Goal: Information Seeking & Learning: Compare options

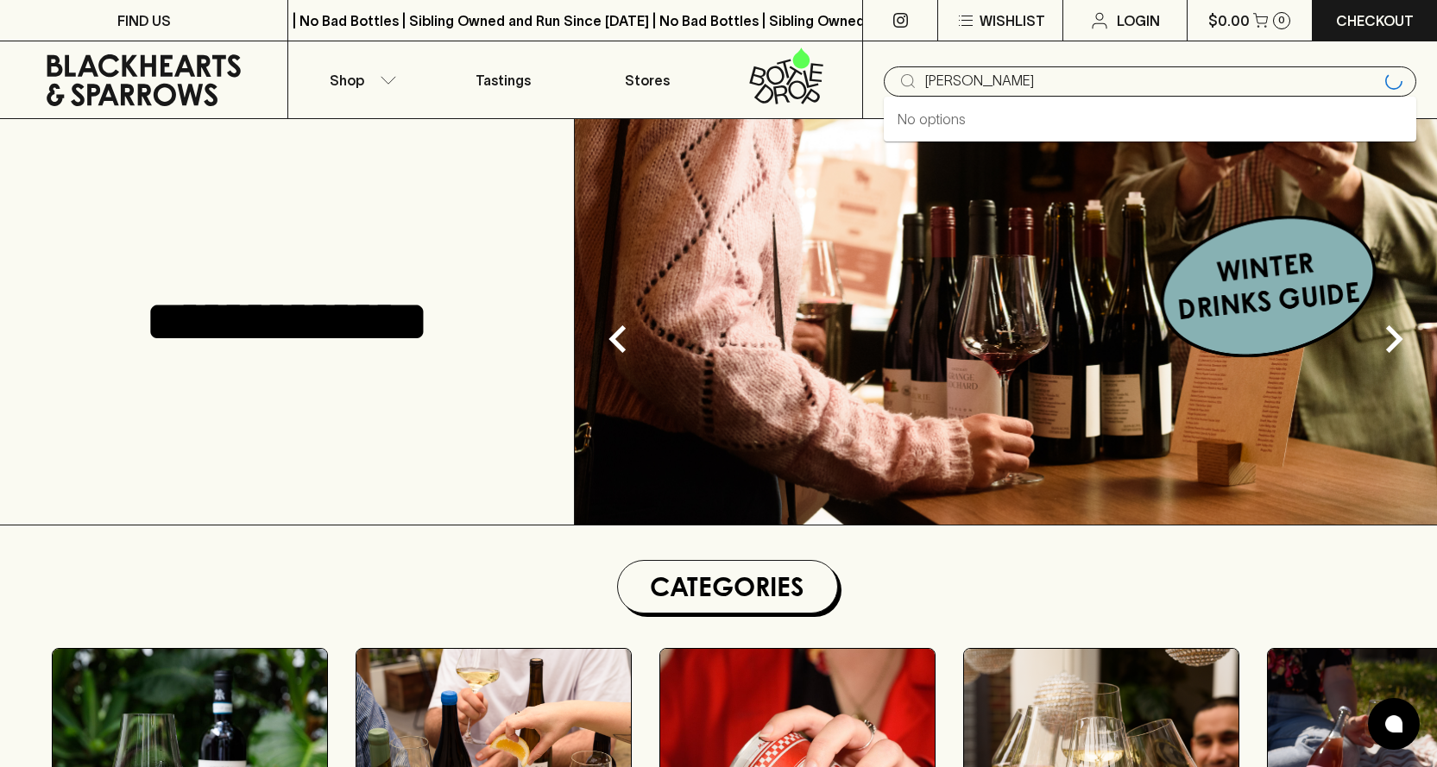
type input "[PERSON_NAME]"
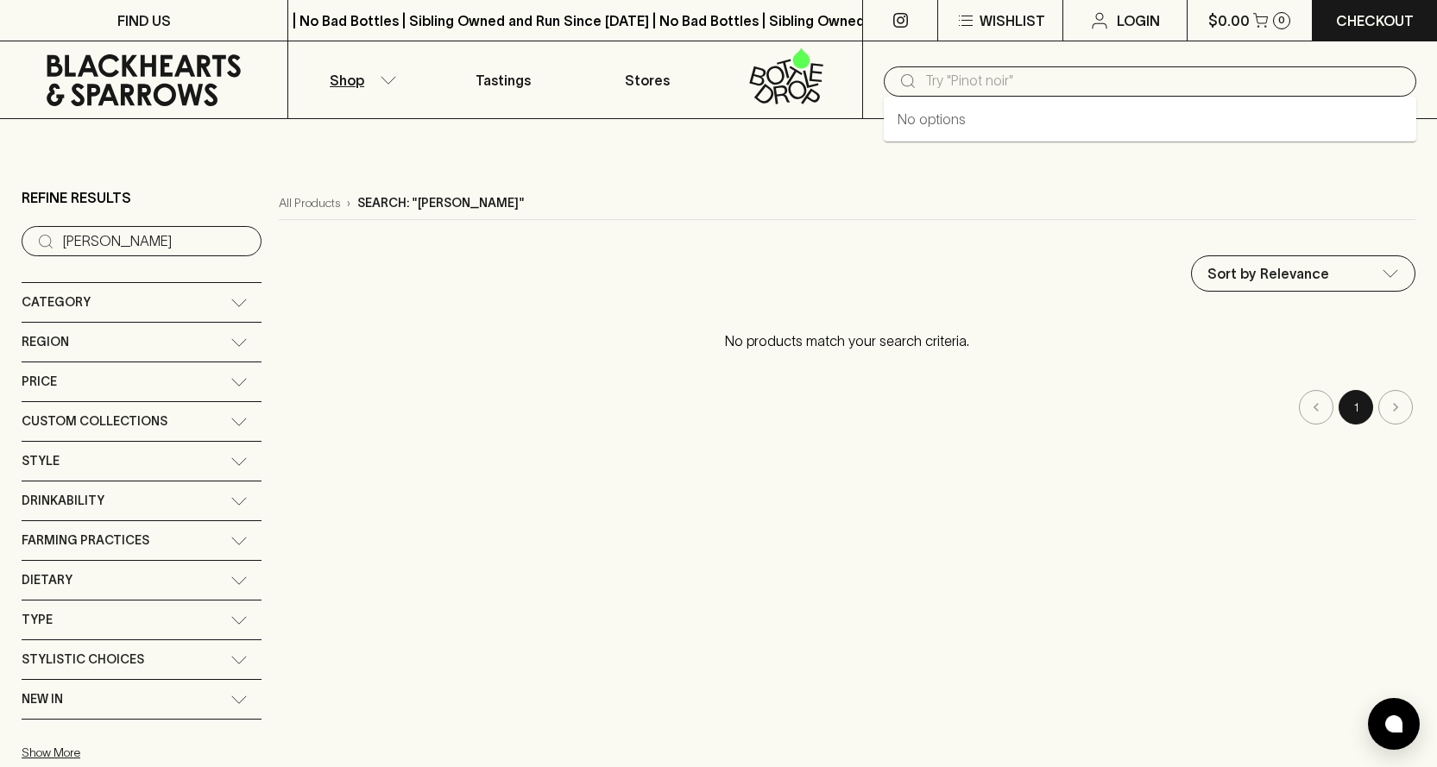
click at [964, 86] on input "text" at bounding box center [1163, 81] width 477 height 28
type input "rose"
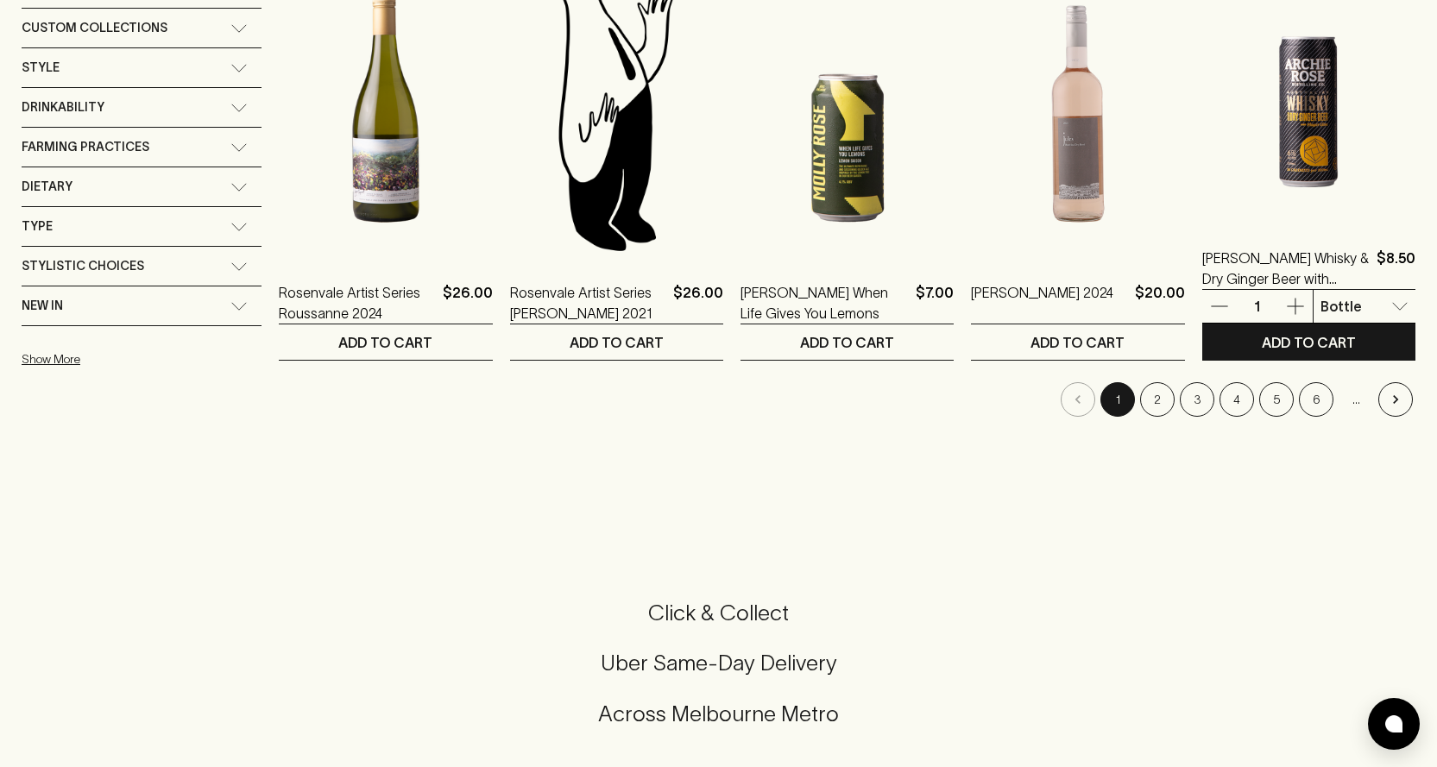
scroll to position [460, 0]
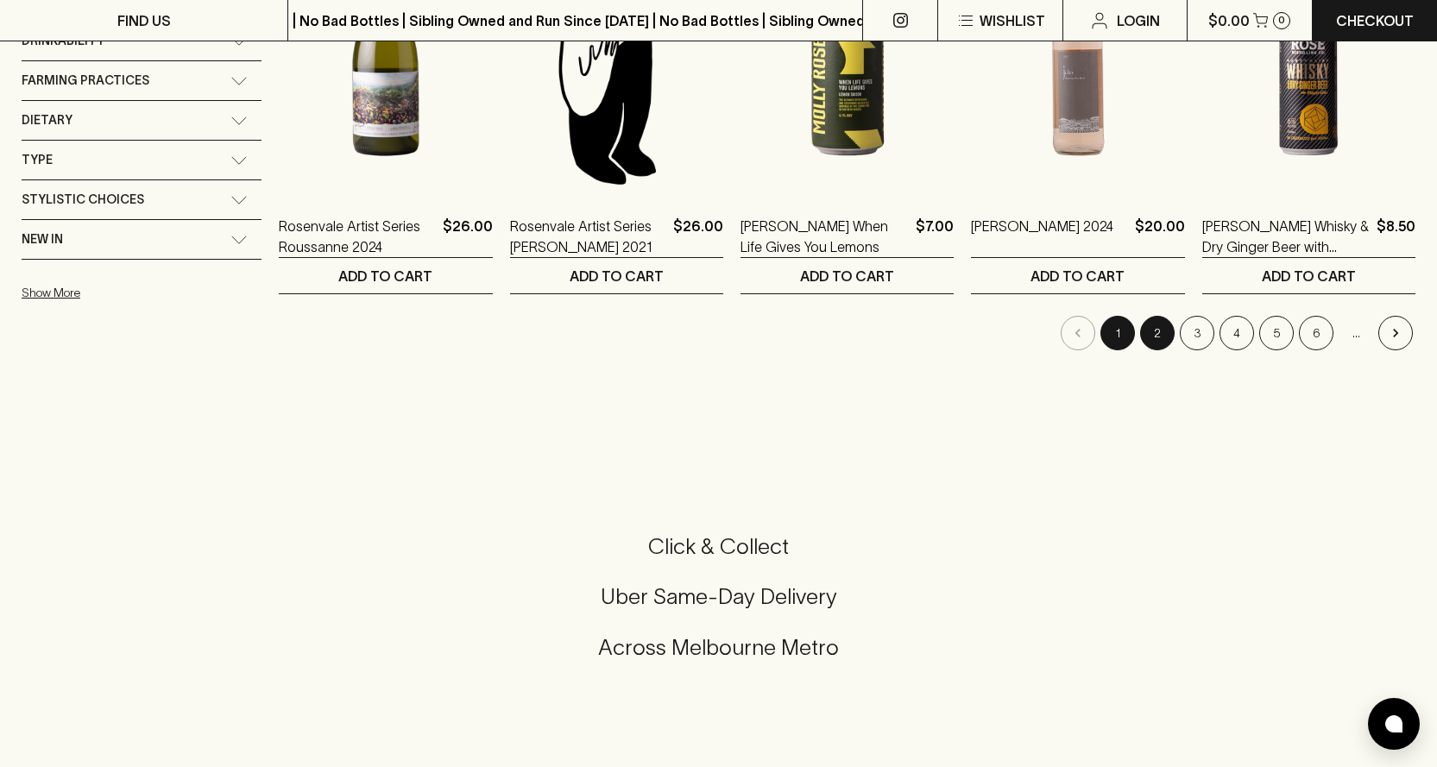
click at [1162, 340] on button "2" at bounding box center [1157, 333] width 35 height 35
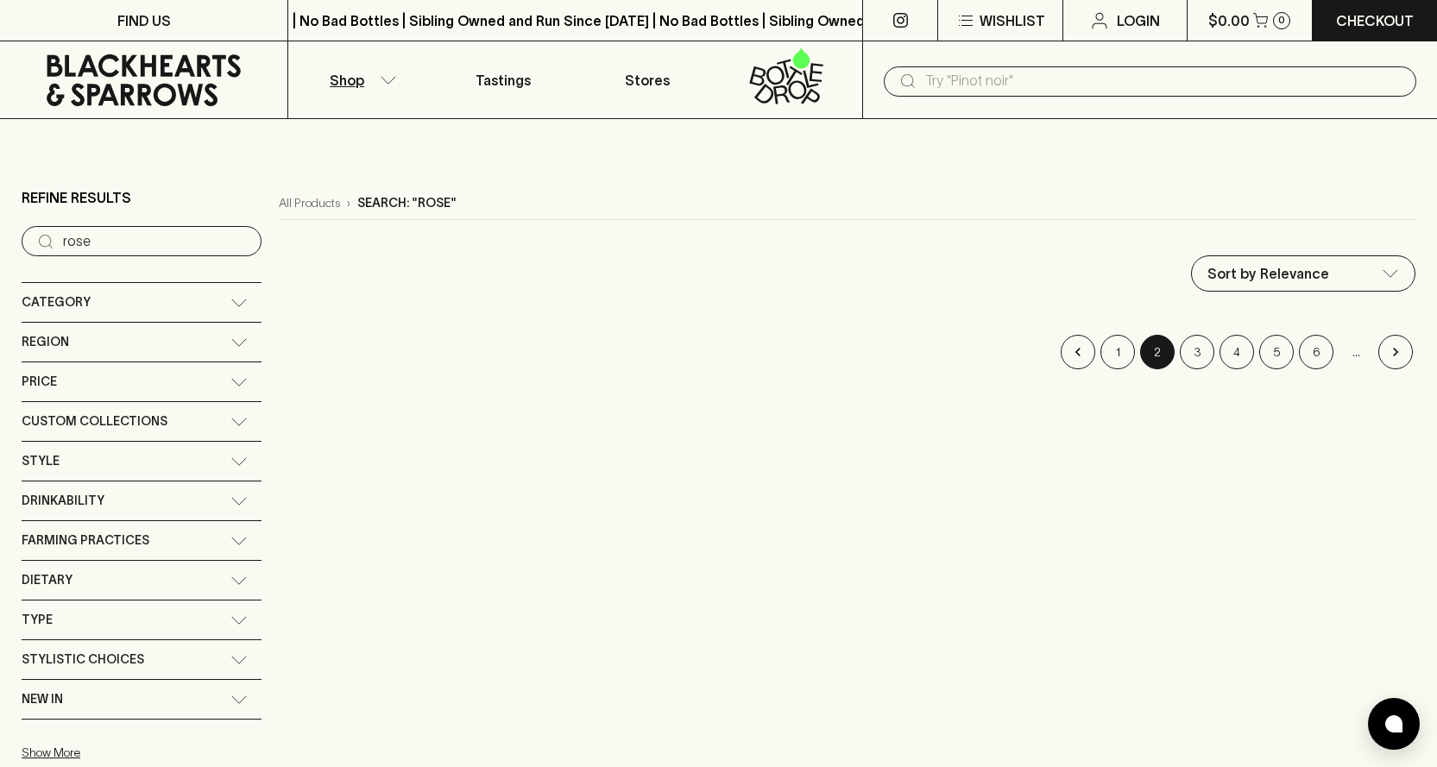
click at [173, 289] on div "Category" at bounding box center [142, 302] width 240 height 39
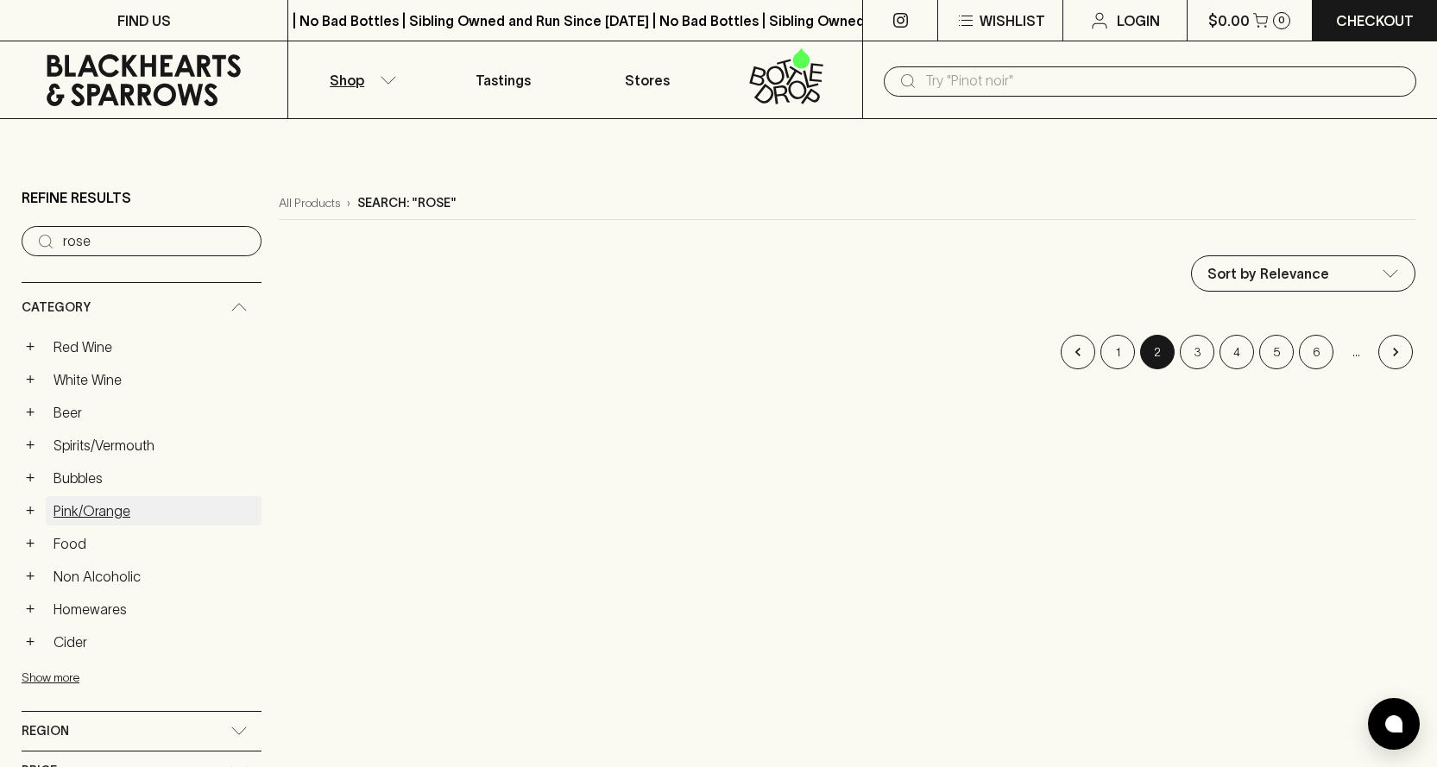
click at [110, 507] on link "Pink/Orange" at bounding box center [154, 510] width 216 height 29
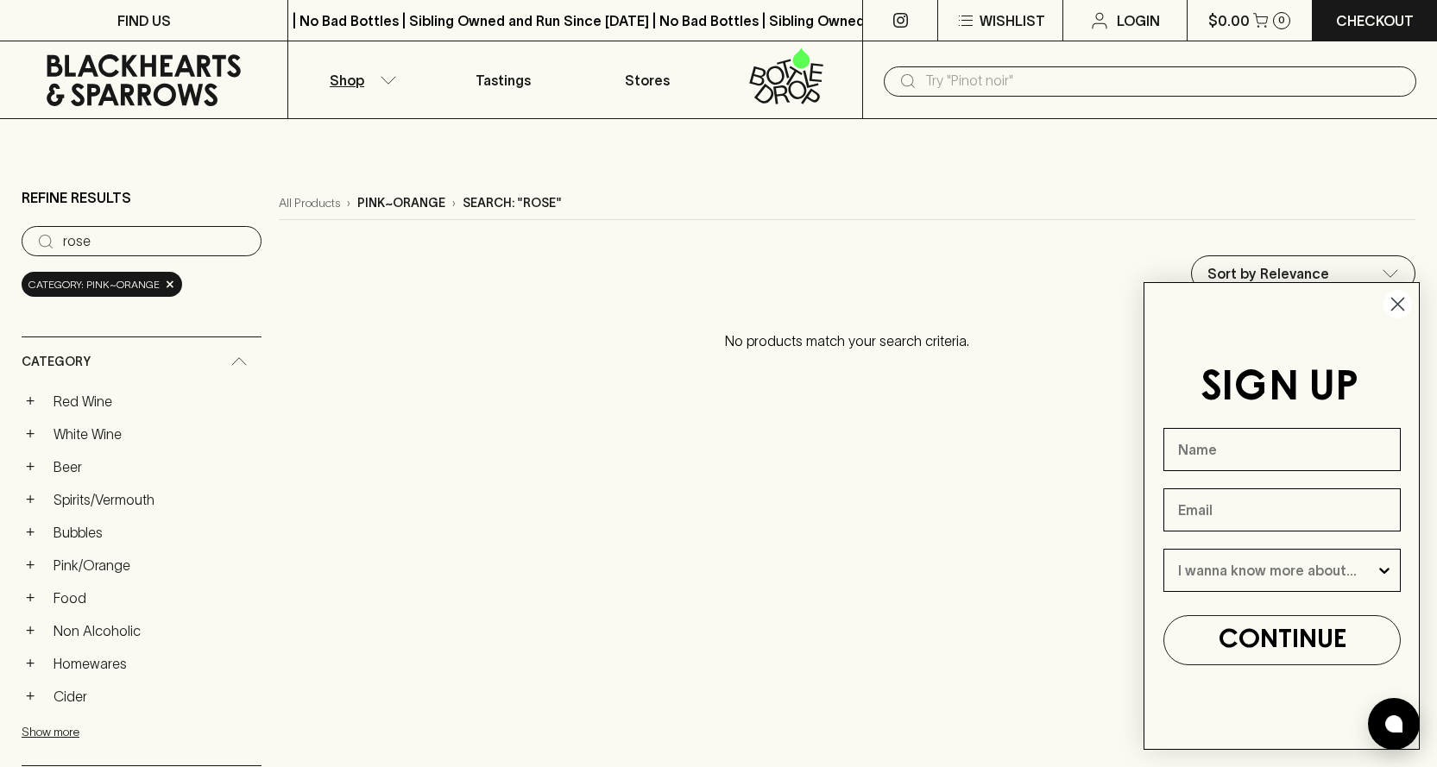
click at [1398, 301] on circle "Close dialog" at bounding box center [1397, 304] width 28 height 28
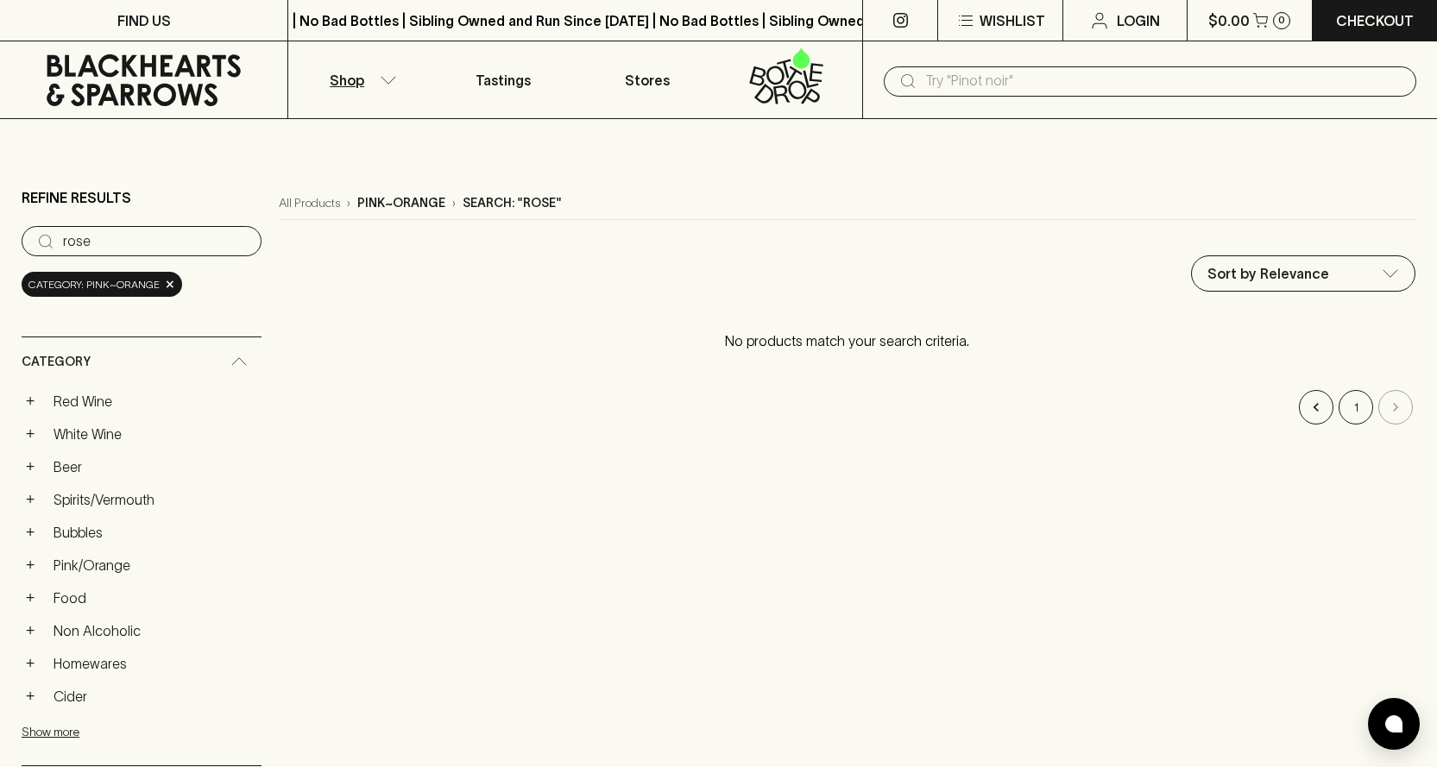
click at [118, 246] on input "rose" at bounding box center [155, 242] width 185 height 28
click at [116, 248] on input "rose" at bounding box center [155, 242] width 185 height 28
click at [213, 242] on input "rose" at bounding box center [155, 242] width 185 height 28
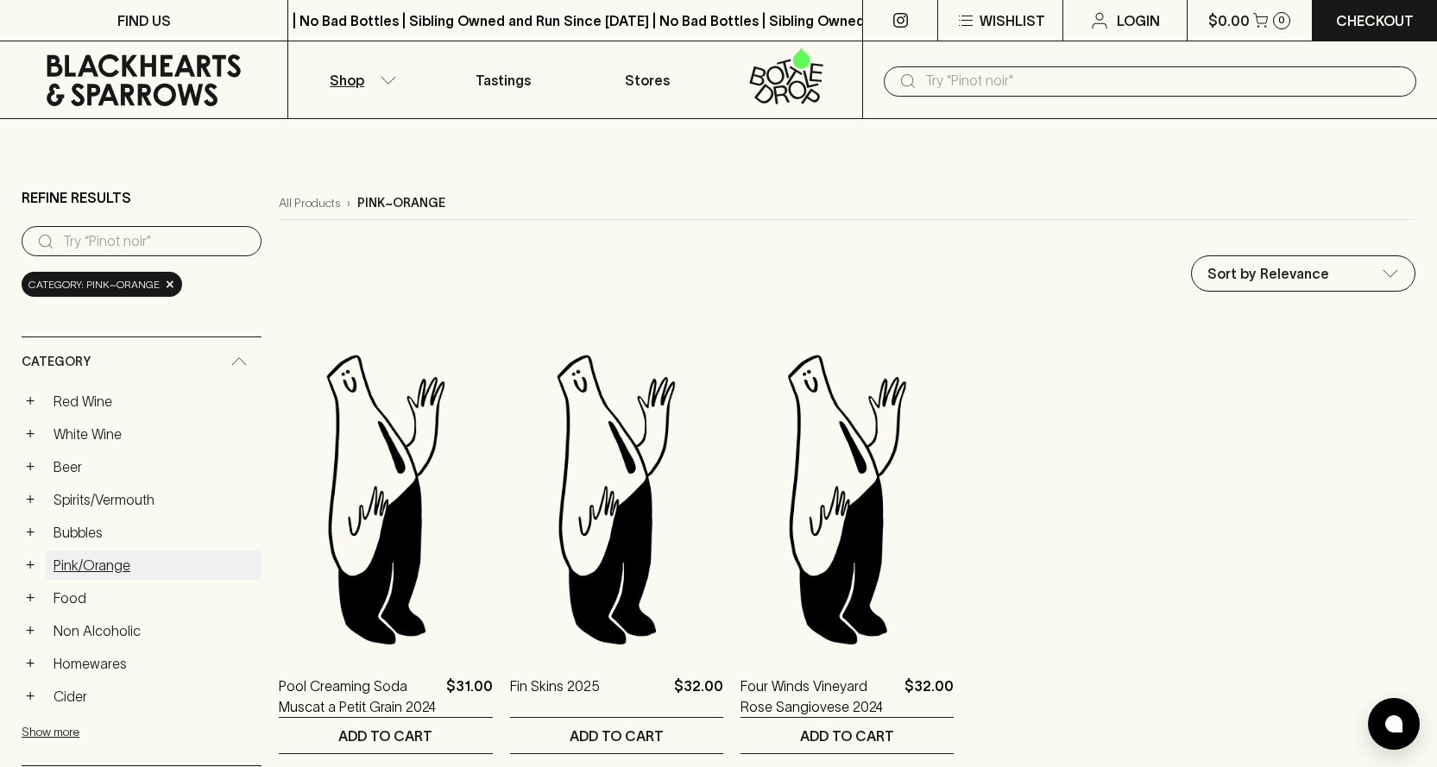
click at [103, 563] on link "Pink/Orange" at bounding box center [154, 565] width 216 height 29
